Goal: Task Accomplishment & Management: Use online tool/utility

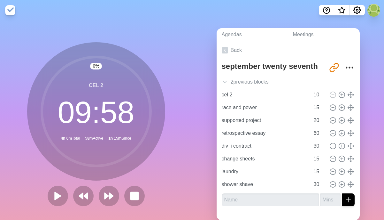
scroll to position [13, 0]
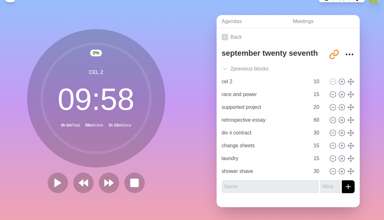
click at [59, 186] on icon at bounding box center [58, 182] width 10 height 10
click at [334, 95] on icon at bounding box center [333, 94] width 7 height 7
type input "supported project"
type input "20"
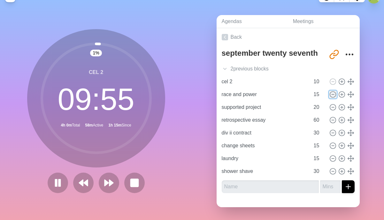
type input "retrospective essay"
type input "60"
type input "div ii contract"
type input "30"
type input "change sheets"
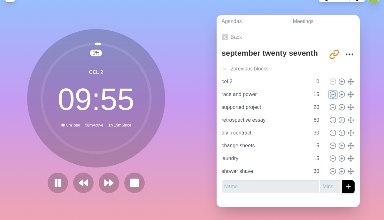
type input "15"
type input "laundry"
type input "shower shave"
type input "30"
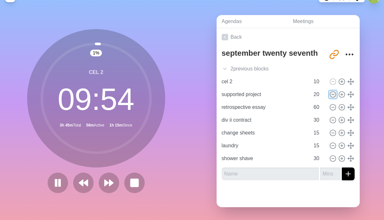
click at [334, 95] on icon at bounding box center [333, 94] width 7 height 7
type input "retrospective essay"
type input "60"
type input "div ii contract"
type input "30"
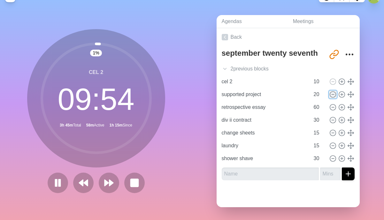
type input "change sheets"
type input "15"
type input "laundry"
type input "shower shave"
type input "30"
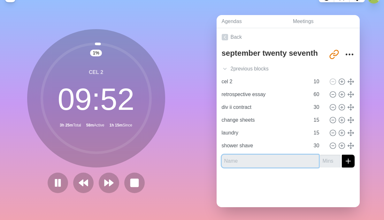
click at [274, 161] on input "text" at bounding box center [270, 160] width 97 height 13
type input "c"
type input "race and power"
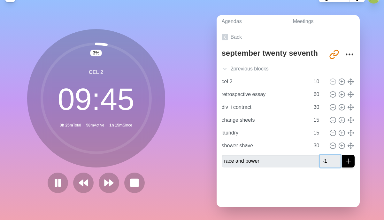
click at [334, 162] on input "-1" at bounding box center [330, 160] width 20 height 13
click at [337, 159] on input "0" at bounding box center [330, 160] width 20 height 13
click at [337, 159] on input "1" at bounding box center [330, 160] width 20 height 13
click at [337, 159] on input "2" at bounding box center [330, 160] width 20 height 13
click at [337, 159] on input "3" at bounding box center [330, 160] width 20 height 13
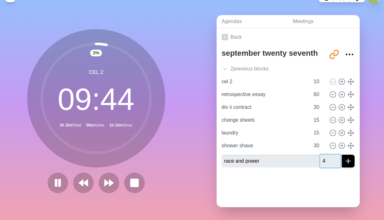
click at [337, 159] on input "4" at bounding box center [330, 160] width 20 height 13
click at [337, 159] on input "5" at bounding box center [330, 160] width 20 height 13
click at [337, 159] on input "6" at bounding box center [330, 160] width 20 height 13
click at [337, 159] on input "7" at bounding box center [330, 160] width 20 height 13
click at [337, 159] on input "8" at bounding box center [330, 160] width 20 height 13
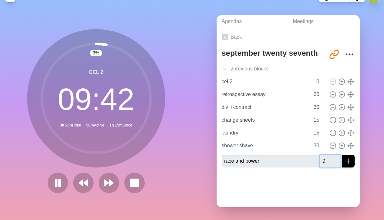
click at [337, 159] on input "9" at bounding box center [330, 160] width 20 height 13
type input "10"
click at [337, 159] on input "10" at bounding box center [330, 160] width 20 height 13
click at [346, 161] on icon "submit" at bounding box center [349, 161] width 8 height 8
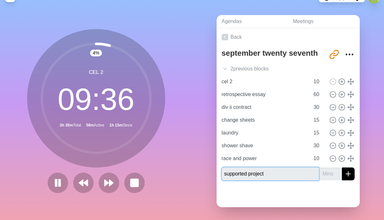
type input "supported project"
click at [342, 167] on button "submit" at bounding box center [348, 173] width 13 height 13
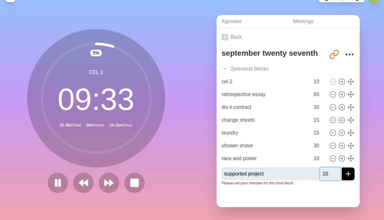
type input "10"
click at [342, 167] on button "submit" at bounding box center [348, 173] width 13 height 13
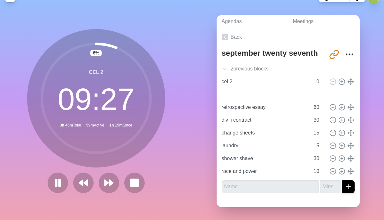
type input "supported project"
type input "10"
type input "retrospective essay"
type input "60"
type input "div ii contract"
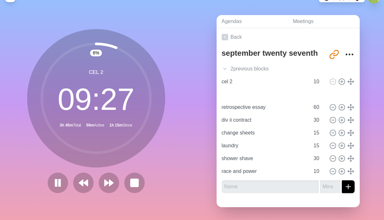
type input "30"
type input "change sheets"
type input "laundry"
type input "15"
type input "shower shave"
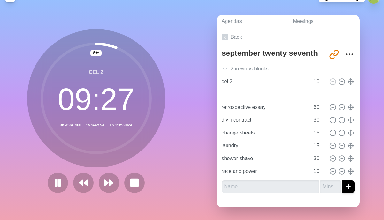
type input "30"
type input "race and power"
type input "supported project"
type input "10"
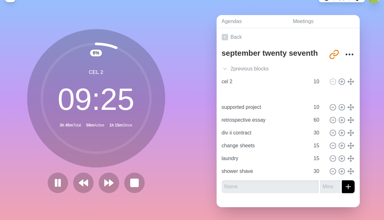
type input "retrospective essay"
type input "60"
type input "div ii contract"
type input "30"
type input "change sheets"
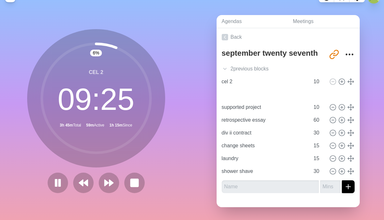
type input "laundry"
type input "15"
type input "shower shave"
type input "30"
drag, startPoint x: 350, startPoint y: 171, endPoint x: 353, endPoint y: 92, distance: 78.4
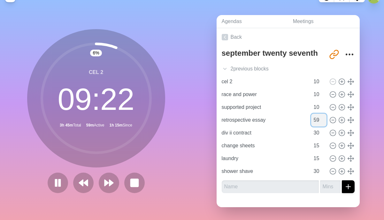
click at [323, 122] on input "59" at bounding box center [318, 119] width 15 height 13
click at [323, 122] on input "58" at bounding box center [318, 119] width 15 height 13
click at [323, 122] on input "57" at bounding box center [318, 119] width 15 height 13
click at [323, 122] on input "56" at bounding box center [318, 119] width 15 height 13
click at [323, 122] on input "55" at bounding box center [318, 119] width 15 height 13
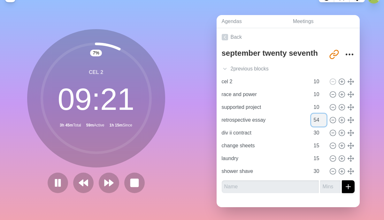
click at [323, 122] on input "54" at bounding box center [318, 119] width 15 height 13
click at [323, 122] on input "53" at bounding box center [318, 119] width 15 height 13
click at [323, 122] on input "52" at bounding box center [318, 119] width 15 height 13
click at [323, 122] on input "51" at bounding box center [318, 119] width 15 height 13
click at [323, 122] on input "50" at bounding box center [318, 119] width 15 height 13
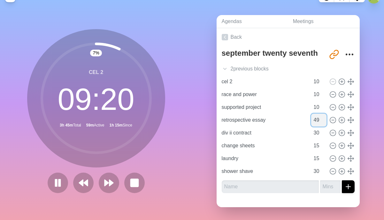
click at [323, 122] on input "49" at bounding box center [318, 119] width 15 height 13
click at [323, 122] on input "48" at bounding box center [318, 119] width 15 height 13
click at [323, 122] on input "47" at bounding box center [318, 119] width 15 height 13
click at [323, 122] on input "46" at bounding box center [318, 119] width 15 height 13
click at [323, 122] on input "45" at bounding box center [318, 119] width 15 height 13
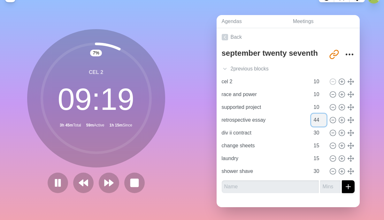
click at [323, 122] on input "44" at bounding box center [318, 119] width 15 height 13
click at [323, 122] on input "43" at bounding box center [318, 119] width 15 height 13
click at [323, 118] on input "44" at bounding box center [318, 119] width 15 height 13
type input "45"
click at [323, 118] on input "45" at bounding box center [318, 119] width 15 height 13
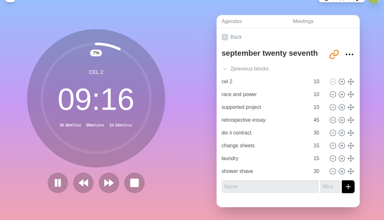
click at [372, 114] on div "Agendas Meetings Back september twenty seventh [URL][DOMAIN_NAME] 2 previous bl…" at bounding box center [288, 113] width 192 height 212
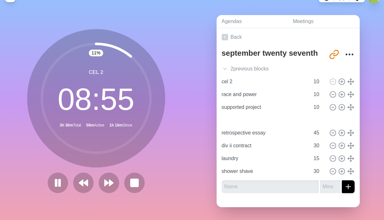
type input "change sheets"
type input "15"
type input "retrospective essay"
type input "45"
type input "div ii contract"
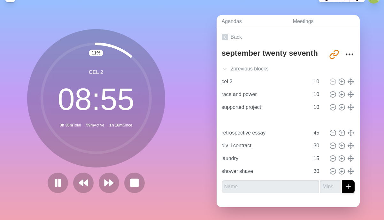
type input "30"
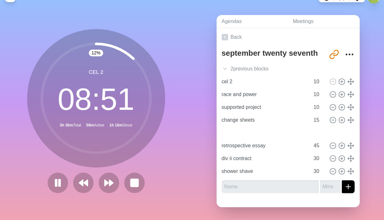
type input "laundry"
type input "15"
type input "retrospective essay"
type input "45"
type input "div ii contract"
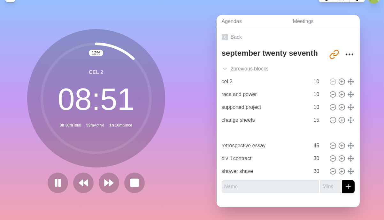
type input "30"
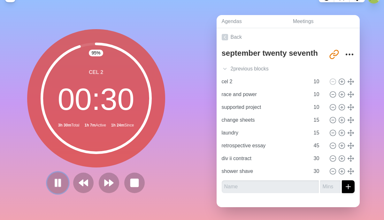
click at [62, 183] on icon at bounding box center [57, 182] width 11 height 11
click at [58, 183] on polygon at bounding box center [58, 182] width 6 height 8
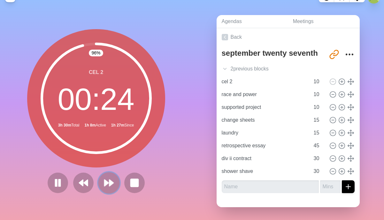
click at [113, 182] on polygon at bounding box center [111, 182] width 4 height 6
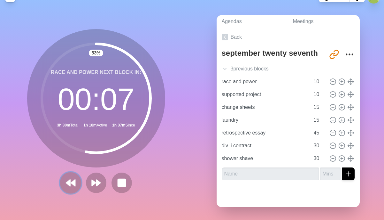
click at [72, 183] on polygon at bounding box center [73, 182] width 4 height 6
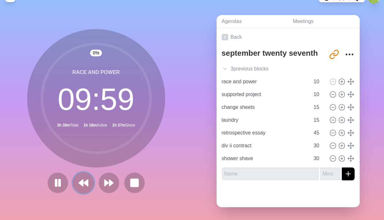
click at [79, 179] on icon at bounding box center [83, 182] width 11 height 11
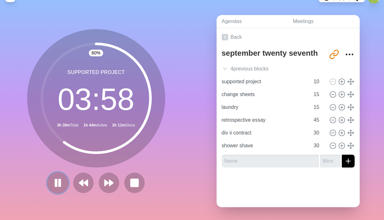
click at [61, 183] on icon at bounding box center [57, 182] width 11 height 11
click at [86, 182] on polygon at bounding box center [86, 182] width 4 height 6
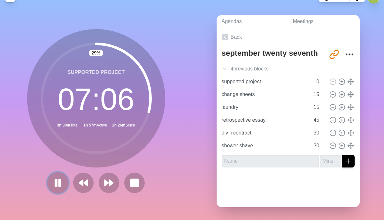
click at [54, 182] on icon at bounding box center [57, 182] width 11 height 11
click at [52, 182] on icon at bounding box center [57, 182] width 11 height 11
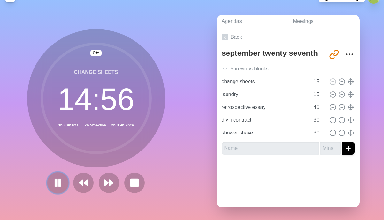
click at [61, 178] on icon at bounding box center [57, 182] width 11 height 11
click at [81, 186] on icon at bounding box center [83, 182] width 11 height 11
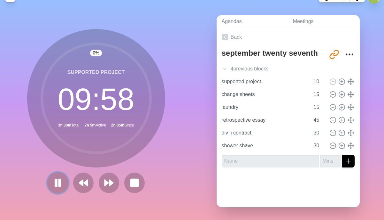
click at [53, 179] on icon at bounding box center [57, 182] width 11 height 11
click at [335, 96] on circle at bounding box center [333, 94] width 6 height 6
type input "laundry"
type input "retrospective essay"
type input "45"
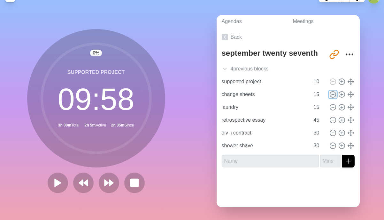
type input "div ii contract"
type input "30"
type input "shower shave"
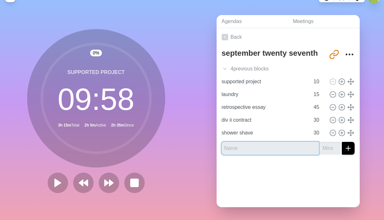
click at [278, 144] on input "text" at bounding box center [270, 148] width 97 height 13
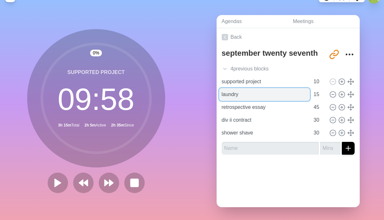
click at [222, 95] on input "laundry" at bounding box center [264, 94] width 91 height 13
type input "change sheets do laundry"
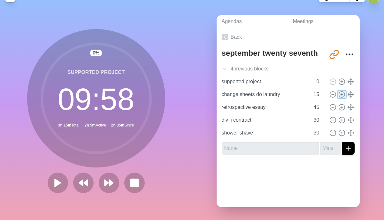
click at [339, 93] on circle at bounding box center [342, 94] width 6 height 6
type input "change sheets do laundry"
type input "15"
type input "retrospective essay"
type input "45"
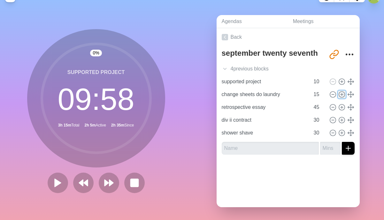
type input "div ii contract"
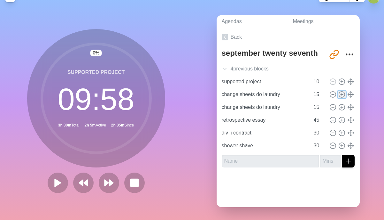
click at [339, 93] on circle at bounding box center [342, 94] width 6 height 6
type input "change sheets do laundry"
type input "15"
type input "retrospective essay"
type input "45"
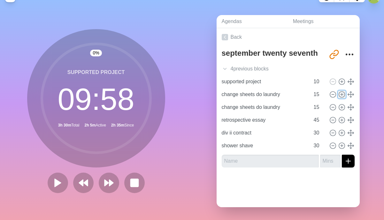
type input "div ii contract"
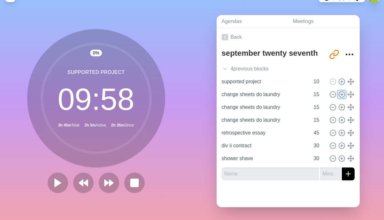
click at [339, 93] on circle at bounding box center [342, 94] width 6 height 6
type input "change sheets do laundry"
type input "15"
type input "retrospective essay"
type input "45"
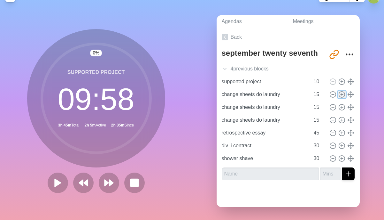
type input "div ii contract"
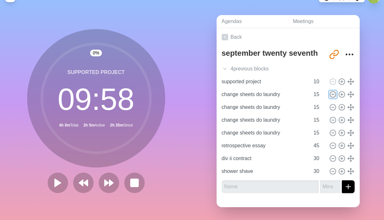
click at [331, 93] on icon at bounding box center [333, 94] width 7 height 7
type input "retrospective essay"
type input "45"
type input "div ii contract"
type input "30"
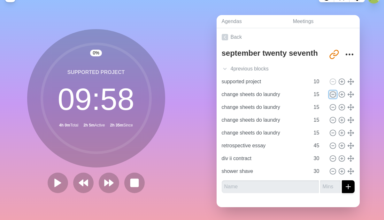
type input "shower shave"
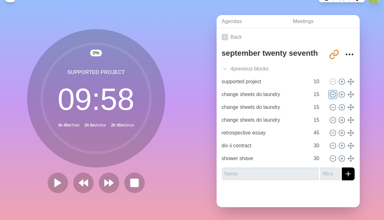
click at [331, 93] on icon at bounding box center [333, 94] width 7 height 7
type input "retrospective essay"
type input "45"
type input "div ii contract"
type input "30"
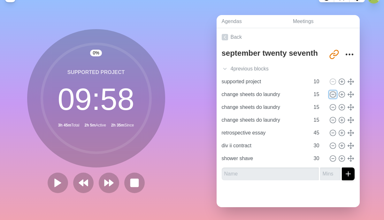
type input "shower shave"
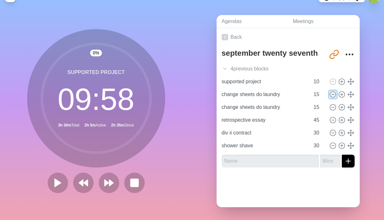
click at [331, 93] on icon at bounding box center [333, 94] width 7 height 7
type input "retrospective essay"
type input "45"
type input "div ii contract"
type input "30"
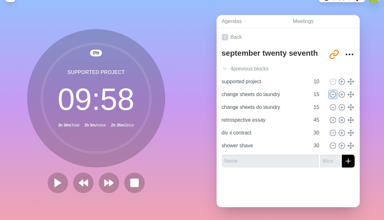
type input "shower shave"
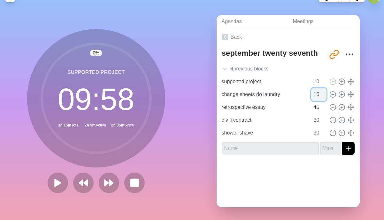
click at [324, 92] on input "16" at bounding box center [318, 94] width 15 height 13
click at [324, 92] on input "17" at bounding box center [318, 94] width 15 height 13
click at [324, 92] on input "18" at bounding box center [318, 94] width 15 height 13
click at [324, 92] on input "19" at bounding box center [318, 94] width 15 height 13
type input "20"
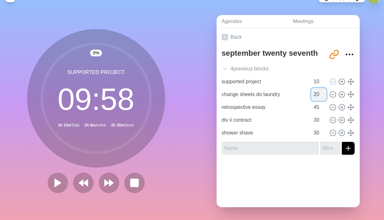
click at [324, 92] on input "20" at bounding box center [318, 94] width 15 height 13
type input "change sheets do laundry"
type input "20"
type input "retrospective essay"
type input "45"
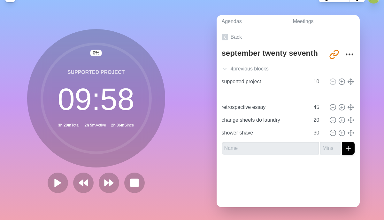
type input "div ii contract"
type input "30"
type input "retrospective essay"
type input "45"
type input "change sheets do laundry"
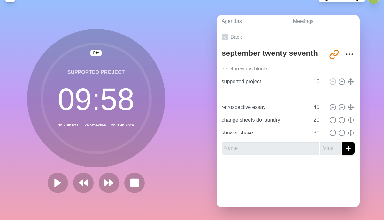
type input "20"
type input "change sheets do laundry"
type input "20"
type input "retrospective essay"
type input "45"
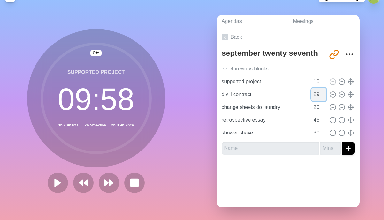
click at [324, 95] on input "29" at bounding box center [318, 94] width 15 height 13
click at [324, 95] on input "28" at bounding box center [318, 94] width 15 height 13
click at [324, 95] on input "27" at bounding box center [318, 94] width 15 height 13
click at [324, 95] on input "26" at bounding box center [318, 94] width 15 height 13
type input "25"
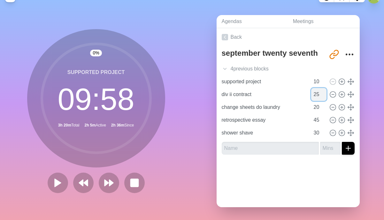
click at [323, 95] on input "25" at bounding box center [318, 94] width 15 height 13
click at [335, 134] on circle at bounding box center [333, 133] width 6 height 6
